Goal: Find specific page/section: Find specific page/section

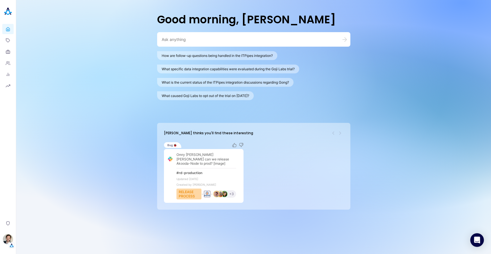
click at [91, 68] on div "Good morning, [PERSON_NAME] How are follow-up questions being handled in the IT…" at bounding box center [253, 127] width 474 height 254
click at [7, 41] on icon at bounding box center [8, 40] width 5 height 5
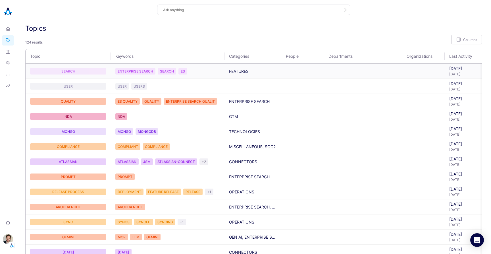
click at [87, 71] on div "SEARCH" at bounding box center [68, 71] width 76 height 7
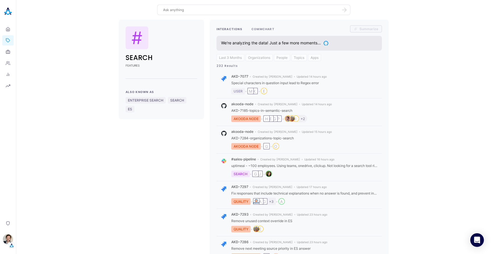
click at [263, 30] on button "COMMCHART" at bounding box center [262, 28] width 23 height 7
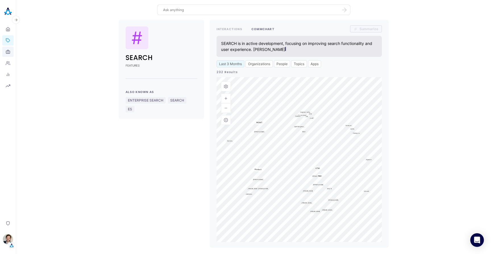
click at [9, 51] on icon at bounding box center [8, 51] width 5 height 5
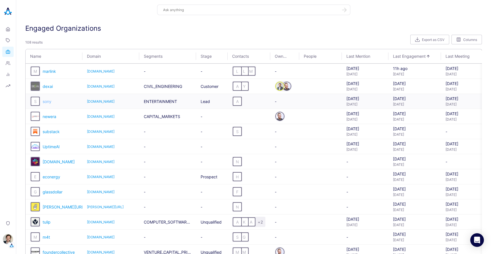
click at [50, 100] on span "sony" at bounding box center [47, 101] width 9 height 5
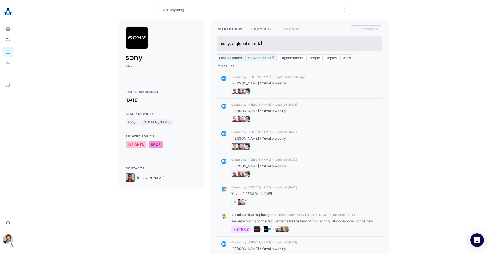
click at [267, 30] on button "COMMCHART" at bounding box center [262, 28] width 23 height 7
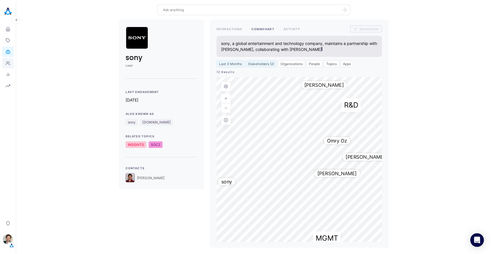
click at [7, 62] on icon at bounding box center [8, 63] width 5 height 5
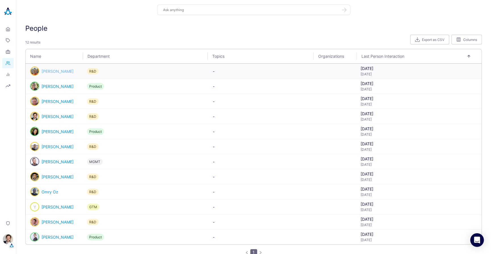
click at [50, 72] on link "[PERSON_NAME]" at bounding box center [57, 71] width 32 height 5
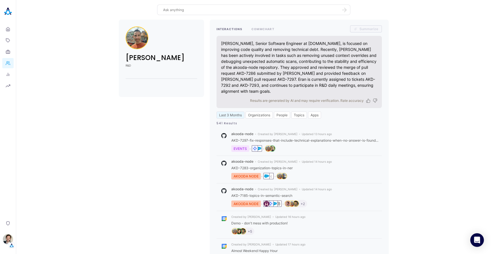
click at [150, 137] on div "[PERSON_NAME] R&D INTERACTIONS COMMCHART Summarize [PERSON_NAME], Senior Softwa…" at bounding box center [253, 221] width 465 height 402
click at [95, 120] on div "[PERSON_NAME] R&D INTERACTIONS COMMCHART Summarize [PERSON_NAME], Senior Softwa…" at bounding box center [253, 221] width 465 height 402
click at [9, 240] on img "button" at bounding box center [8, 239] width 10 height 10
click at [43, 203] on button "Switch Tenant" at bounding box center [39, 202] width 42 height 9
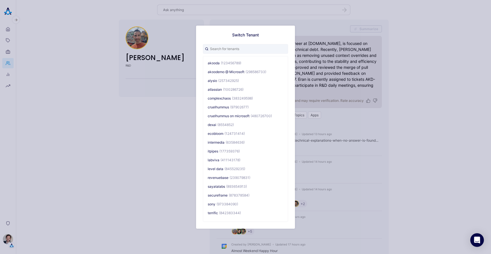
click at [95, 132] on div "Switch Tenant akooda (123456789) akoodemo @ Microsoft (298586733) alysio (25734…" at bounding box center [245, 127] width 491 height 254
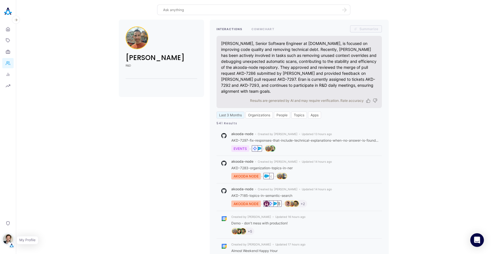
click at [8, 238] on img "button" at bounding box center [8, 239] width 10 height 10
click at [43, 213] on link "Backoffice" at bounding box center [39, 211] width 42 height 9
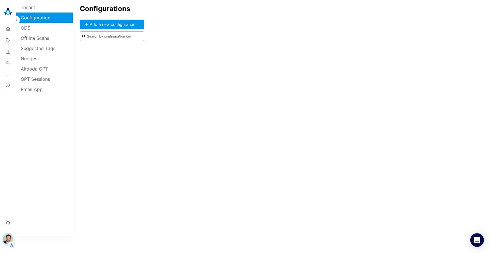
click at [110, 36] on input "text" at bounding box center [112, 36] width 64 height 10
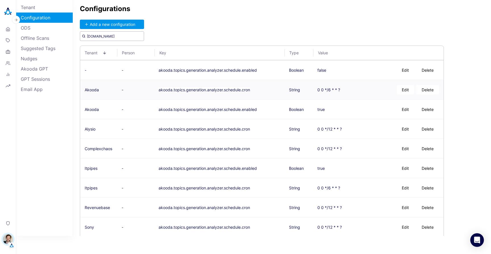
type input "[DOMAIN_NAME]"
drag, startPoint x: 340, startPoint y: 89, endPoint x: 306, endPoint y: 89, distance: 33.8
click at [306, 89] on tr "Akooda - akooda.topics.generation.analyzer.schedule.cron String 0 0 */6 * * ? E…" at bounding box center [261, 90] width 363 height 20
copy tr "0 0 */6 * * ?"
